Goal: Book appointment/travel/reservation

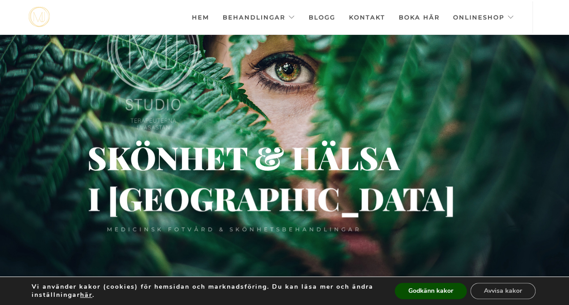
scroll to position [29, 0]
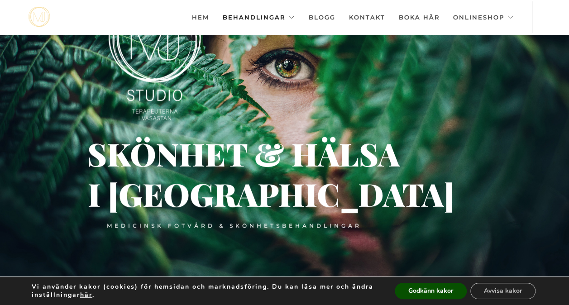
click at [271, 15] on link "Behandlingar" at bounding box center [259, 17] width 72 height 32
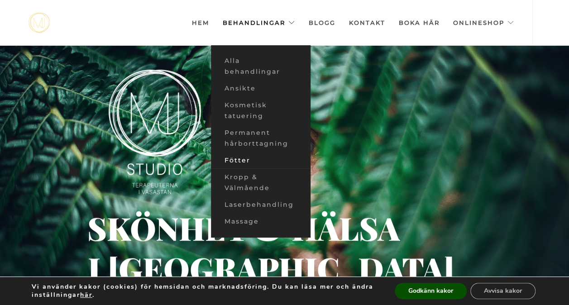
click at [247, 159] on link "Fötter" at bounding box center [261, 160] width 100 height 17
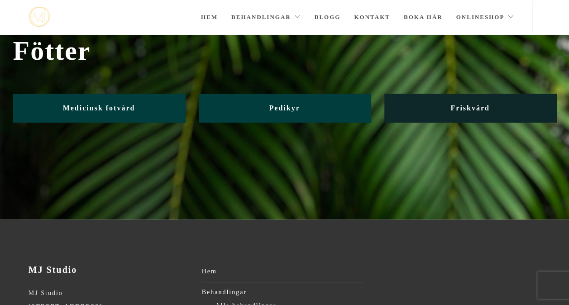
scroll to position [33, 0]
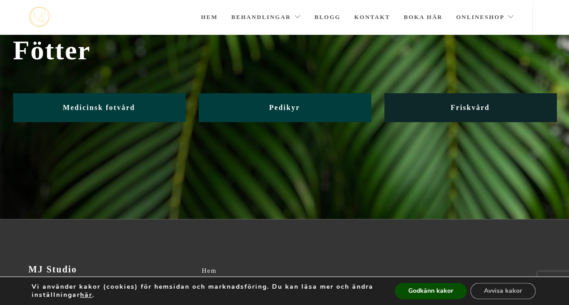
click at [471, 109] on span "Friskvård" at bounding box center [469, 108] width 39 height 8
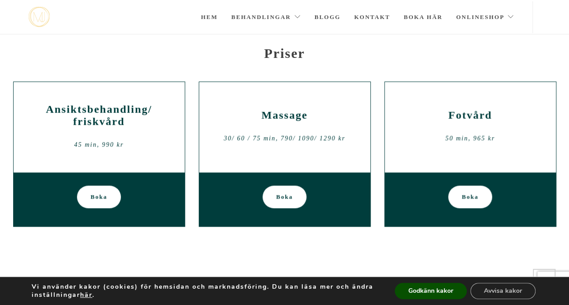
scroll to position [321, 0]
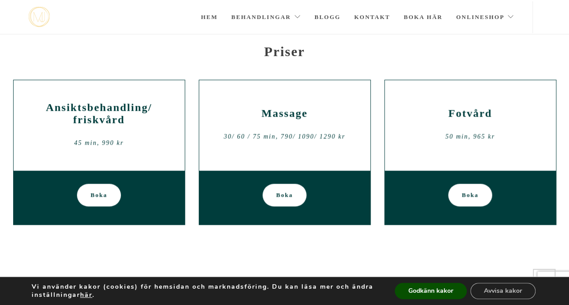
click at [477, 184] on span "Boka" at bounding box center [470, 195] width 17 height 23
